Goal: Task Accomplishment & Management: Use online tool/utility

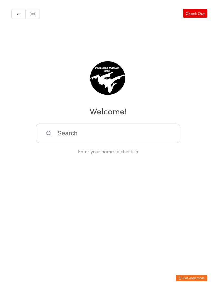
click at [190, 280] on button "Exit kiosk mode" at bounding box center [191, 278] width 32 height 6
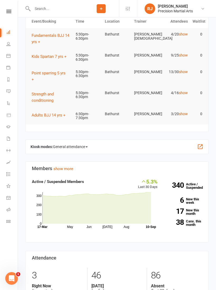
click at [13, 10] on link at bounding box center [8, 11] width 19 height 3
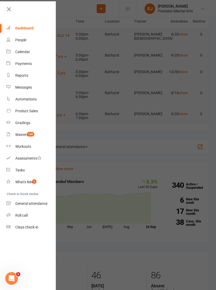
click at [25, 214] on div "Roll call" at bounding box center [21, 215] width 12 height 4
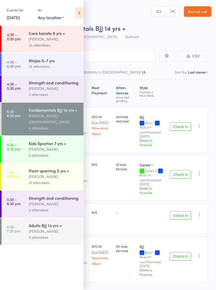
click at [68, 174] on div "[PERSON_NAME]" at bounding box center [54, 177] width 50 height 6
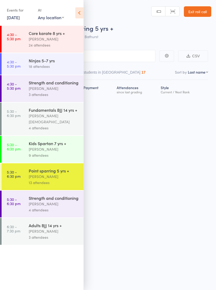
click at [71, 141] on div "Kids Spartan 7 yrs +" at bounding box center [54, 143] width 50 height 6
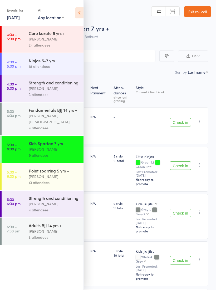
click at [81, 13] on icon at bounding box center [79, 12] width 8 height 11
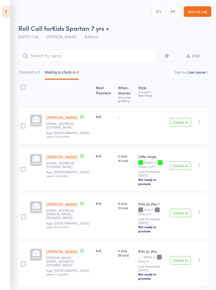
click at [184, 161] on button "Check in" at bounding box center [180, 165] width 21 height 8
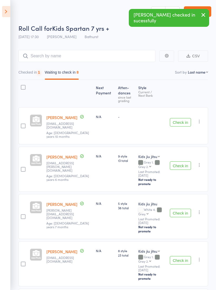
click at [185, 123] on button "Check in" at bounding box center [180, 122] width 21 height 8
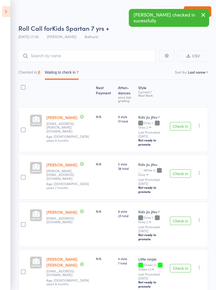
click at [185, 119] on div "Check in Check in Promote Send message Add Note Add Task Add Flag Remove Mark a…" at bounding box center [187, 129] width 40 height 45
click at [185, 122] on button "Check in" at bounding box center [180, 126] width 21 height 8
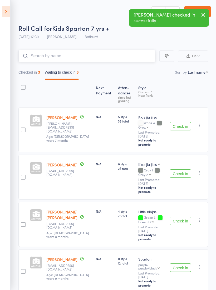
click at [93, 50] on input "search" at bounding box center [86, 56] width 137 height 12
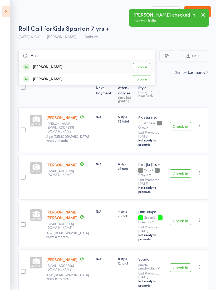
type input "Anit"
click at [144, 69] on link "Drop in" at bounding box center [141, 67] width 17 height 8
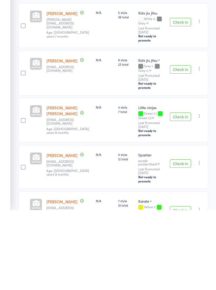
scroll to position [97, 0]
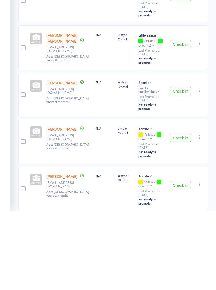
click at [181, 260] on button "Check in" at bounding box center [180, 264] width 21 height 8
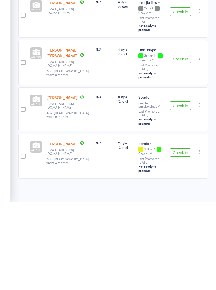
scroll to position [45, 0]
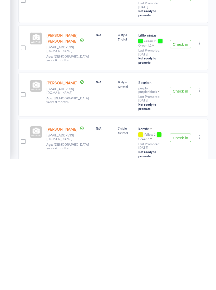
click at [185, 265] on button "Check in" at bounding box center [180, 269] width 21 height 8
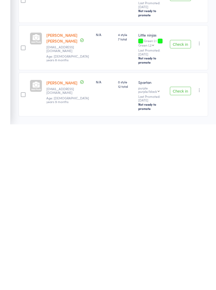
scroll to position [11, 0]
click at [199, 159] on icon "button" at bounding box center [198, 161] width 5 height 5
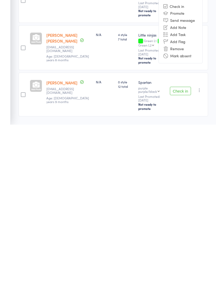
click at [183, 211] on li "Remove" at bounding box center [180, 214] width 43 height 7
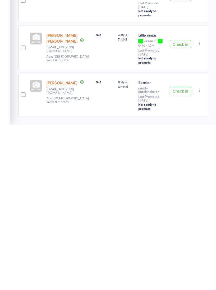
scroll to position [4, 0]
click at [200, 119] on icon "button" at bounding box center [198, 121] width 5 height 5
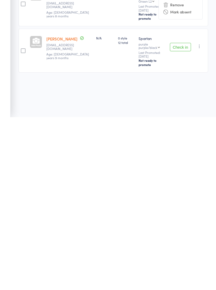
click at [170, 174] on li "Remove" at bounding box center [180, 177] width 43 height 7
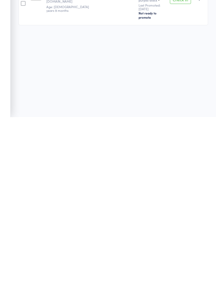
click at [179, 169] on button "Check in" at bounding box center [180, 173] width 21 height 8
click at [189, 124] on button "Check in" at bounding box center [180, 127] width 21 height 8
click at [97, 50] on input "search" at bounding box center [86, 56] width 137 height 12
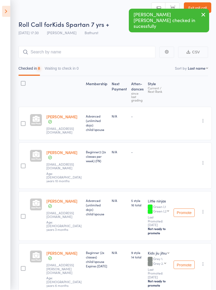
click at [183, 120] on div "Undo check-in Send message Add Note Add Task Add Flag Remove Mark absent" at bounding box center [191, 123] width 40 height 33
click at [118, 48] on input "search" at bounding box center [86, 52] width 137 height 12
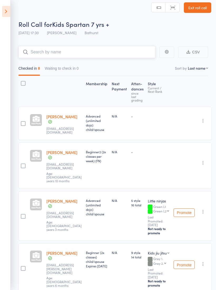
type input "B"
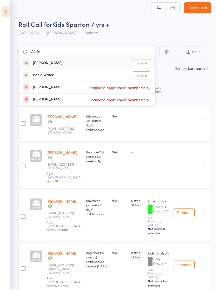
type input "Wafe"
click at [143, 62] on link "Drop in" at bounding box center [141, 63] width 17 height 8
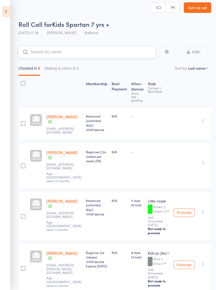
click at [123, 51] on input "search" at bounding box center [86, 52] width 137 height 12
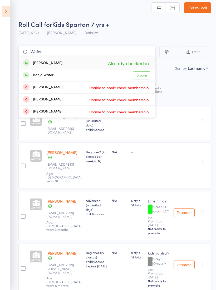
type input "Wafer"
click at [146, 76] on link "Drop in" at bounding box center [141, 76] width 17 height 8
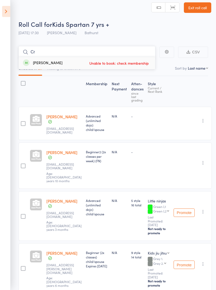
type input "C"
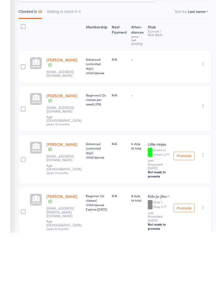
scroll to position [0, 0]
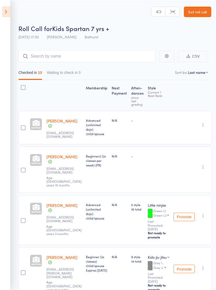
click at [6, 12] on icon at bounding box center [6, 11] width 8 height 11
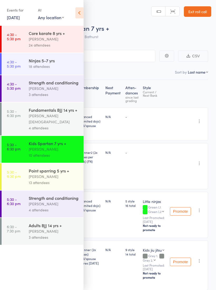
click at [58, 174] on div "[PERSON_NAME]" at bounding box center [54, 177] width 50 height 6
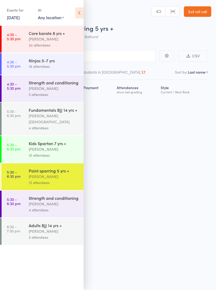
click at [80, 14] on icon at bounding box center [79, 12] width 8 height 11
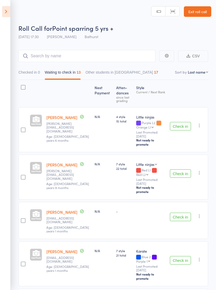
click at [199, 124] on icon "button" at bounding box center [198, 125] width 5 height 5
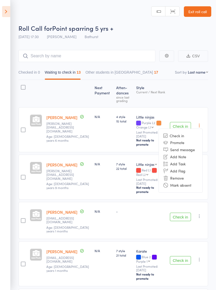
click at [175, 176] on li "Remove" at bounding box center [180, 178] width 43 height 7
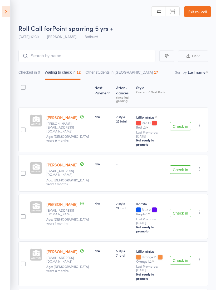
click at [178, 165] on button "Check in" at bounding box center [180, 169] width 21 height 8
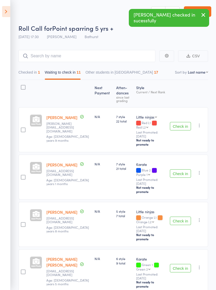
click at [184, 123] on button "Check in" at bounding box center [180, 126] width 21 height 8
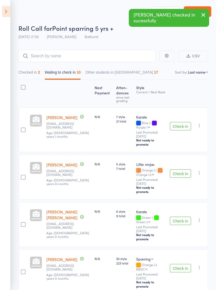
click at [184, 169] on button "Check in" at bounding box center [180, 173] width 21 height 8
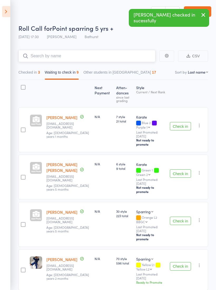
click at [90, 53] on input "search" at bounding box center [86, 56] width 137 height 12
type input "Arjuaa"
click at [151, 63] on div "Arjuaan Bale Drop in" at bounding box center [87, 67] width 136 height 12
click at [145, 68] on div "Checked in 3 Waiting to check in 9 Other students in Sparring 17" at bounding box center [87, 74] width 142 height 12
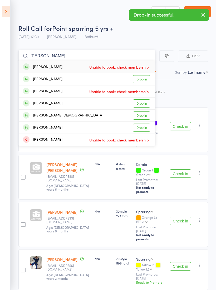
type input "J"
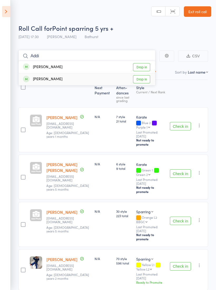
type input "Addi"
click at [143, 79] on link "Drop in" at bounding box center [141, 79] width 17 height 8
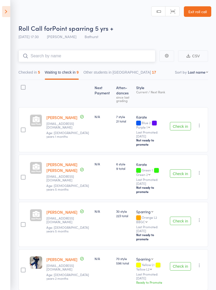
click at [116, 58] on input "search" at bounding box center [86, 56] width 137 height 12
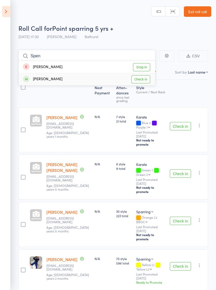
type input "Spen"
click at [141, 79] on link "Check in" at bounding box center [140, 79] width 19 height 8
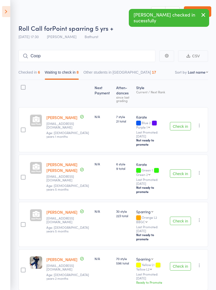
click at [177, 169] on button "Check in" at bounding box center [180, 173] width 21 height 8
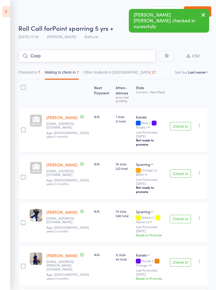
click at [89, 55] on input "Coop" at bounding box center [86, 56] width 137 height 12
type input "C"
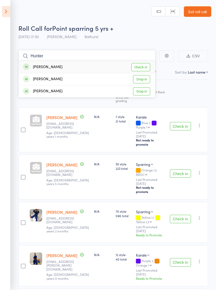
type input "Hunter"
click at [142, 64] on link "Check in" at bounding box center [140, 67] width 19 height 8
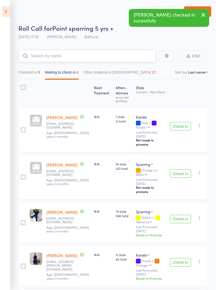
click at [75, 57] on input "search" at bounding box center [86, 56] width 137 height 12
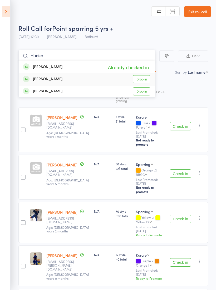
type input "Hunter"
click at [141, 80] on link "Drop in" at bounding box center [141, 79] width 17 height 8
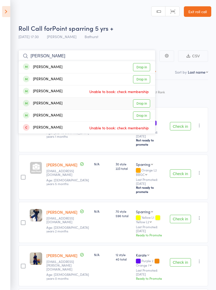
type input "Leo"
click at [142, 101] on link "Drop in" at bounding box center [141, 103] width 17 height 8
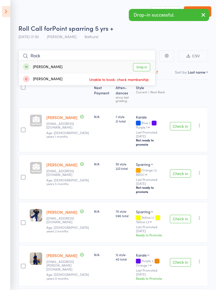
type input "Rock"
click at [148, 65] on link "Drop in" at bounding box center [141, 67] width 17 height 8
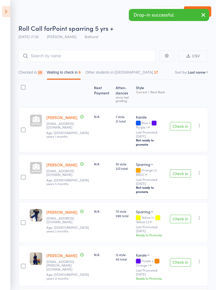
click at [6, 8] on icon at bounding box center [6, 11] width 8 height 11
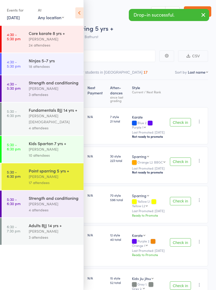
click at [64, 39] on div "[PERSON_NAME]" at bounding box center [54, 39] width 50 height 6
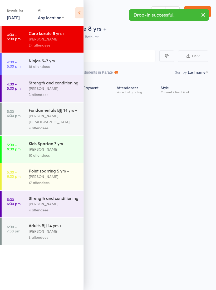
click at [81, 11] on icon at bounding box center [79, 12] width 8 height 11
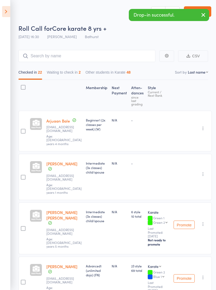
click at [9, 14] on icon at bounding box center [6, 11] width 8 height 11
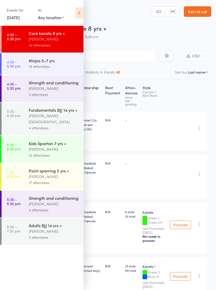
click at [58, 174] on div "[PERSON_NAME]" at bounding box center [54, 177] width 50 height 6
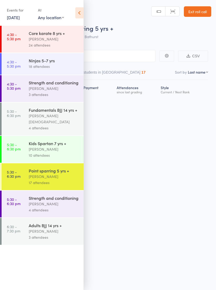
click at [79, 11] on icon at bounding box center [79, 12] width 8 height 11
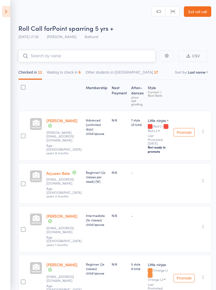
click at [116, 55] on input "search" at bounding box center [86, 56] width 137 height 12
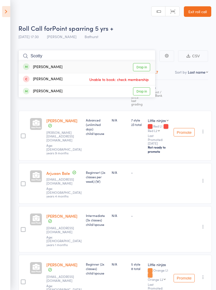
type input "Scotty"
click at [148, 67] on link "Drop in" at bounding box center [141, 67] width 17 height 8
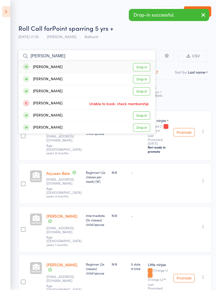
type input "Alexy"
click at [142, 67] on link "Drop in" at bounding box center [141, 67] width 17 height 8
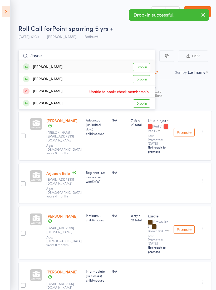
type input "Jayde"
click at [145, 69] on link "Drop in" at bounding box center [141, 67] width 17 height 8
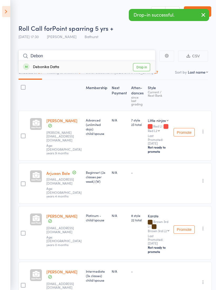
type input "Debon"
click at [147, 65] on link "Drop in" at bounding box center [141, 67] width 17 height 8
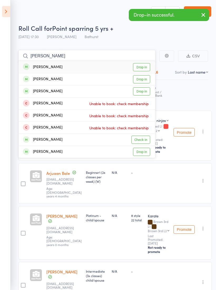
type input "Riley"
click at [144, 89] on link "Drop in" at bounding box center [141, 91] width 17 height 8
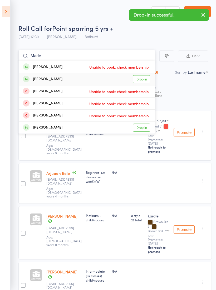
type input "Made"
click at [146, 79] on link "Drop in" at bounding box center [141, 79] width 17 height 8
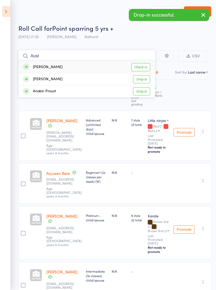
type input "Aust"
click at [150, 67] on link "Check in" at bounding box center [140, 67] width 19 height 8
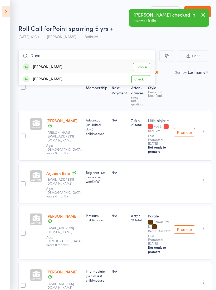
type input "Raym"
click at [149, 79] on link "Check in" at bounding box center [140, 79] width 19 height 8
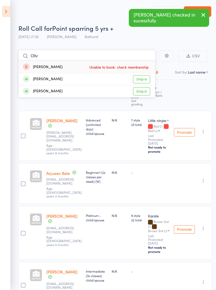
type input "Oliv"
click at [146, 79] on link "Drop in" at bounding box center [141, 79] width 17 height 8
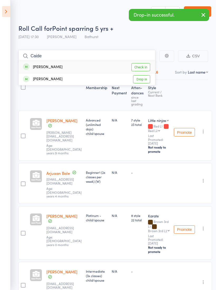
type input "Caide"
click at [146, 68] on link "Check in" at bounding box center [140, 67] width 19 height 8
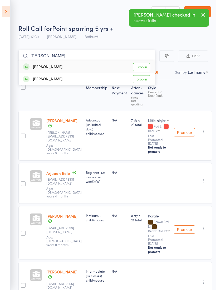
type input "Gus"
click at [143, 66] on link "Drop in" at bounding box center [141, 67] width 17 height 8
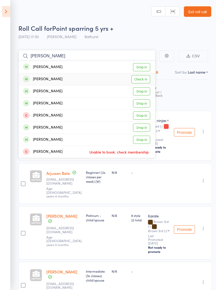
type input "Benj"
click at [144, 81] on link "Check in" at bounding box center [140, 79] width 19 height 8
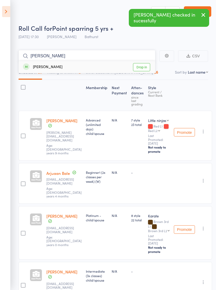
type input "Parker"
click at [139, 68] on link "Drop in" at bounding box center [141, 67] width 17 height 8
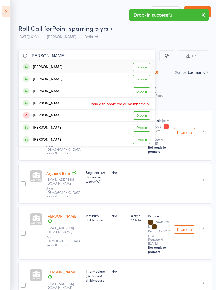
type input "Lucas"
click at [144, 83] on link "Drop in" at bounding box center [141, 79] width 17 height 8
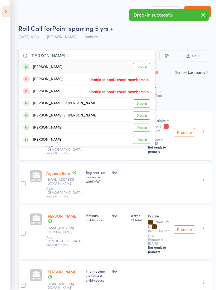
type input "Sam st"
click at [142, 67] on link "Drop in" at bounding box center [141, 67] width 17 height 8
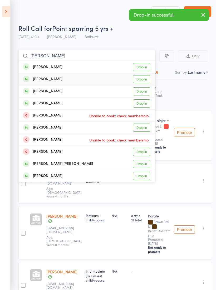
type input "Marcus"
click at [142, 79] on link "Drop in" at bounding box center [141, 79] width 17 height 8
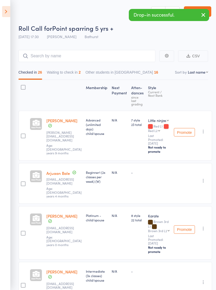
click at [6, 13] on icon at bounding box center [6, 11] width 8 height 11
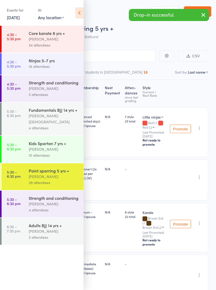
click at [58, 113] on div "Fundamentals BJJ 14 yrs +" at bounding box center [54, 110] width 50 height 6
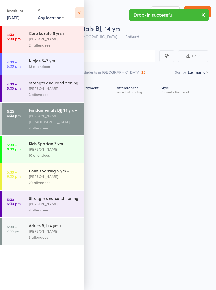
click at [80, 13] on icon at bounding box center [79, 12] width 8 height 11
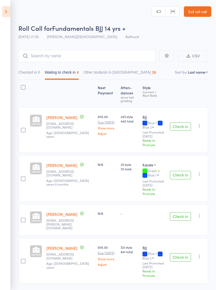
click at [178, 124] on button "Check in" at bounding box center [180, 126] width 21 height 8
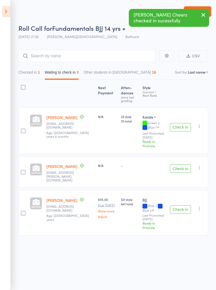
click at [201, 126] on icon "button" at bounding box center [198, 126] width 5 height 5
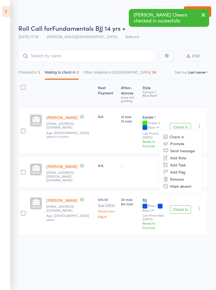
click at [177, 176] on li "Remove" at bounding box center [180, 178] width 43 height 7
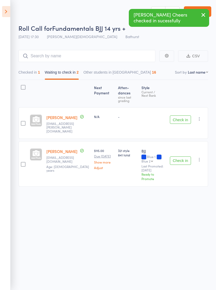
click at [184, 121] on button "Check in" at bounding box center [180, 119] width 21 height 8
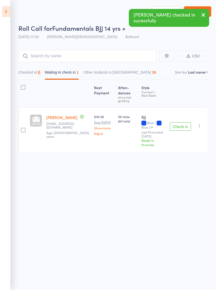
click at [181, 122] on button "Check in" at bounding box center [180, 126] width 21 height 8
click at [114, 56] on input "search" at bounding box center [86, 56] width 137 height 12
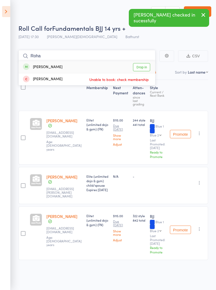
type input "Roha"
click at [146, 69] on link "Drop in" at bounding box center [141, 67] width 17 height 8
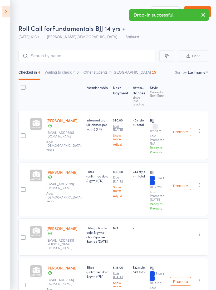
click at [200, 15] on button "button" at bounding box center [203, 15] width 12 height 12
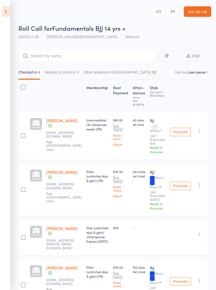
click at [201, 13] on link "Exit roll call" at bounding box center [197, 11] width 27 height 11
